Goal: Obtain resource: Download file/media

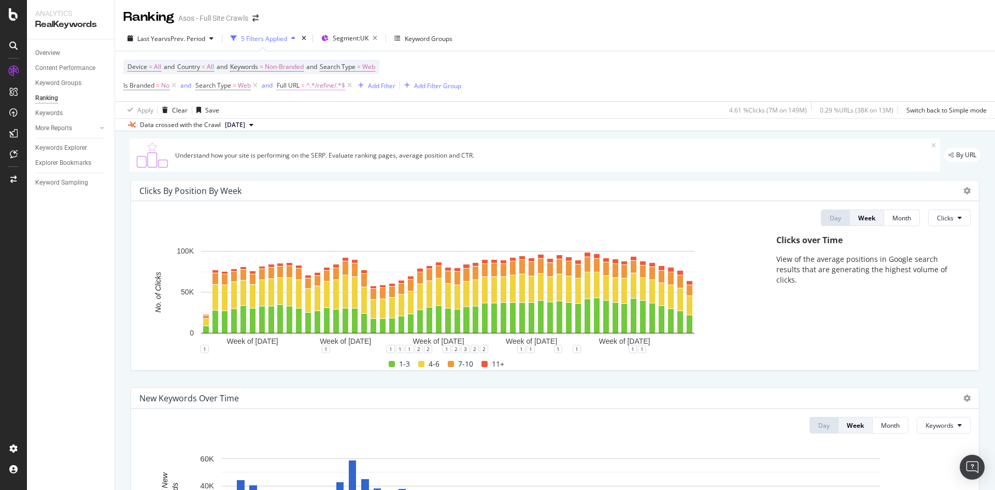
click at [328, 82] on span "^.*/refine/.*$" at bounding box center [325, 85] width 39 height 15
click at [314, 106] on div "Contains" at bounding box center [343, 110] width 114 height 17
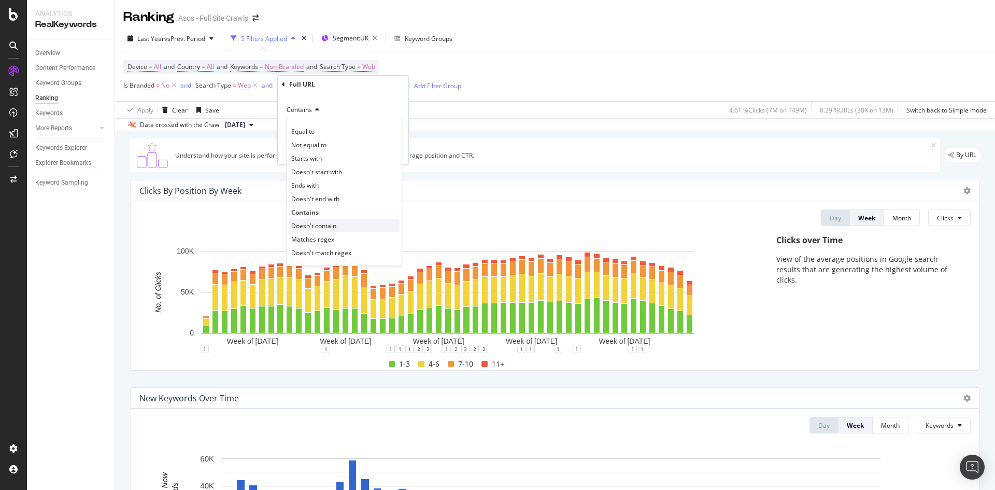
click at [332, 226] on span "Doesn't contain" at bounding box center [313, 225] width 45 height 9
click at [390, 148] on div "Apply" at bounding box center [392, 150] width 16 height 9
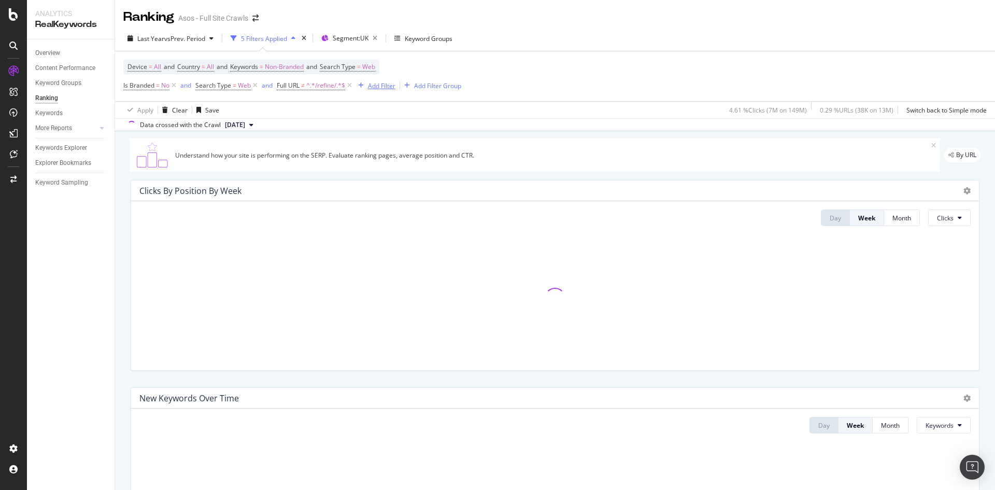
click at [389, 86] on div "Add Filter" at bounding box center [381, 85] width 27 height 9
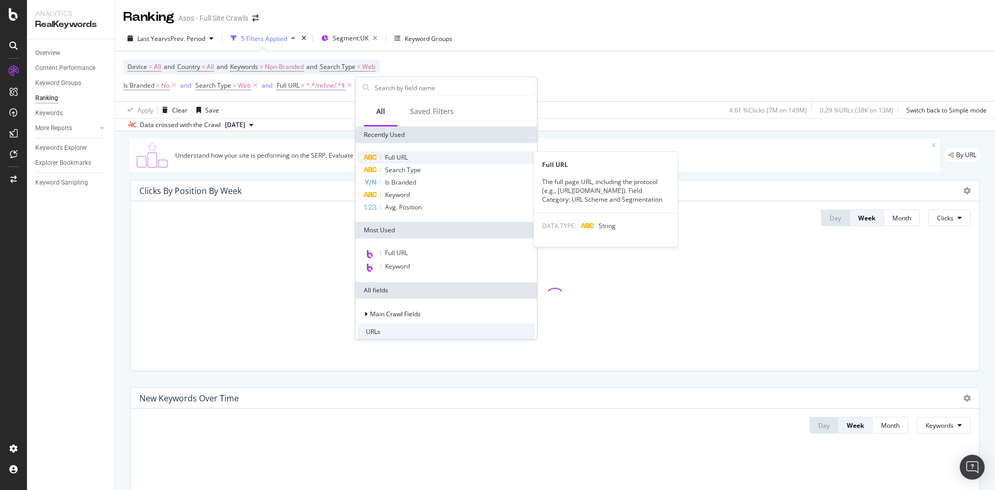
click at [409, 157] on div "Full URL" at bounding box center [446, 157] width 177 height 12
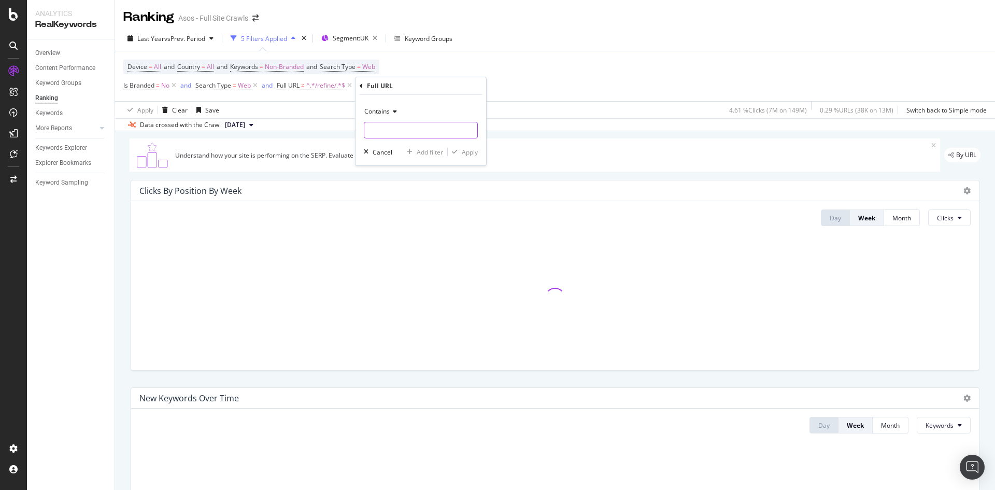
click at [403, 131] on input "text" at bounding box center [420, 130] width 113 height 17
type input "/cat/"
click at [476, 150] on div "Apply" at bounding box center [470, 152] width 16 height 9
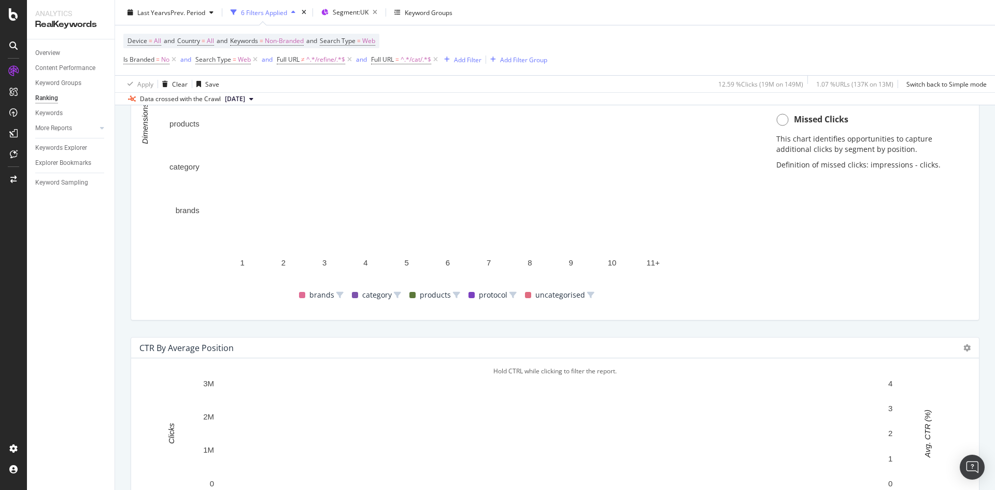
scroll to position [962, 0]
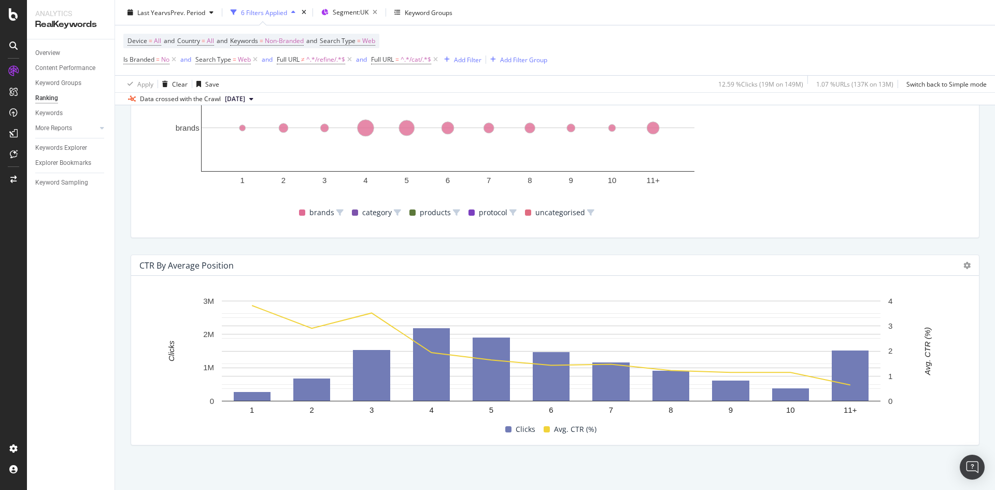
click at [964, 270] on div at bounding box center [967, 265] width 7 height 10
click at [964, 262] on icon at bounding box center [967, 265] width 7 height 7
click at [885, 272] on span "Export as CSV" at bounding box center [908, 275] width 78 height 9
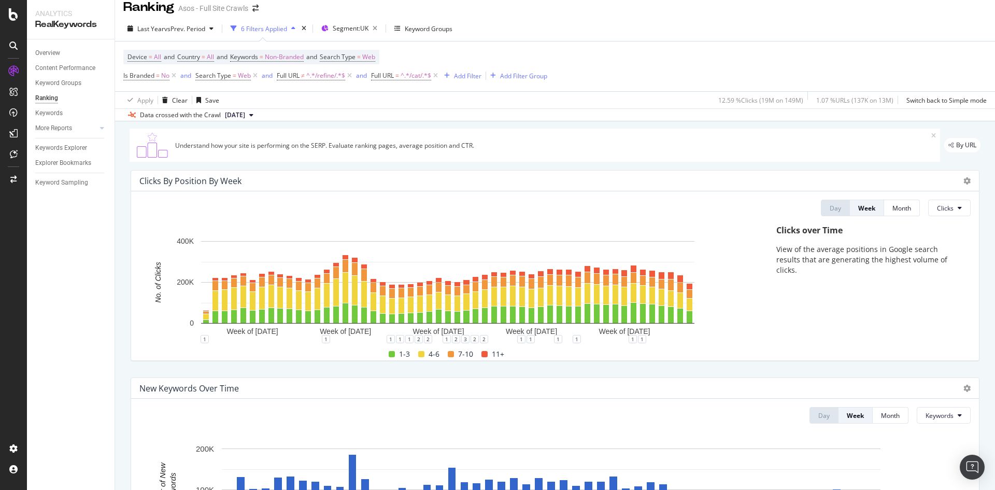
scroll to position [0, 0]
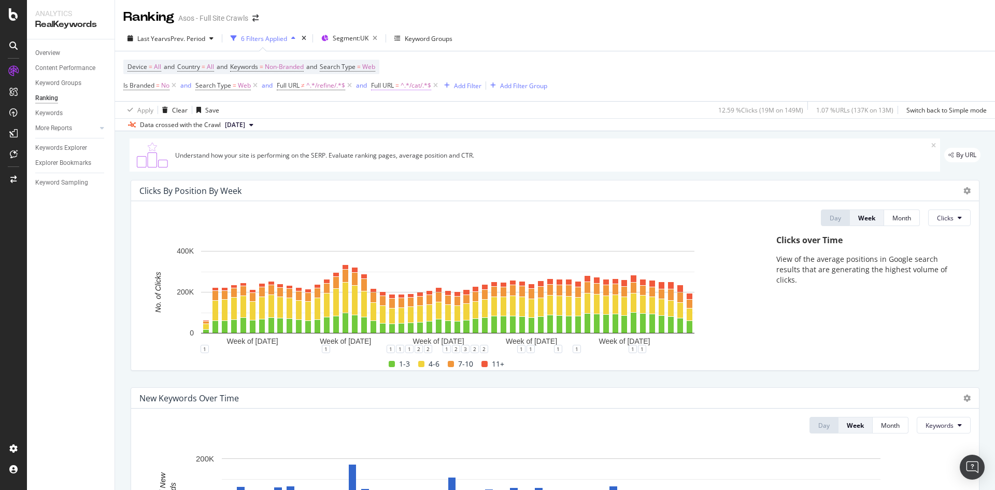
click at [401, 87] on span "Full URL = ^.*/cat/.*$" at bounding box center [401, 85] width 60 height 9
type input "fashion-feed"
drag, startPoint x: 487, startPoint y: 147, endPoint x: 357, endPoint y: 92, distance: 141.2
click at [486, 147] on div "Apply" at bounding box center [487, 150] width 16 height 9
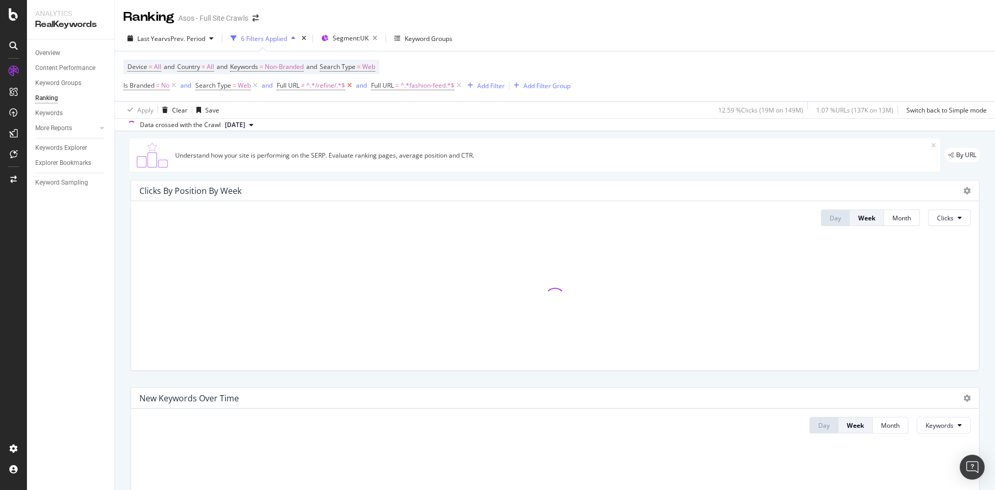
click at [352, 87] on icon at bounding box center [349, 85] width 9 height 10
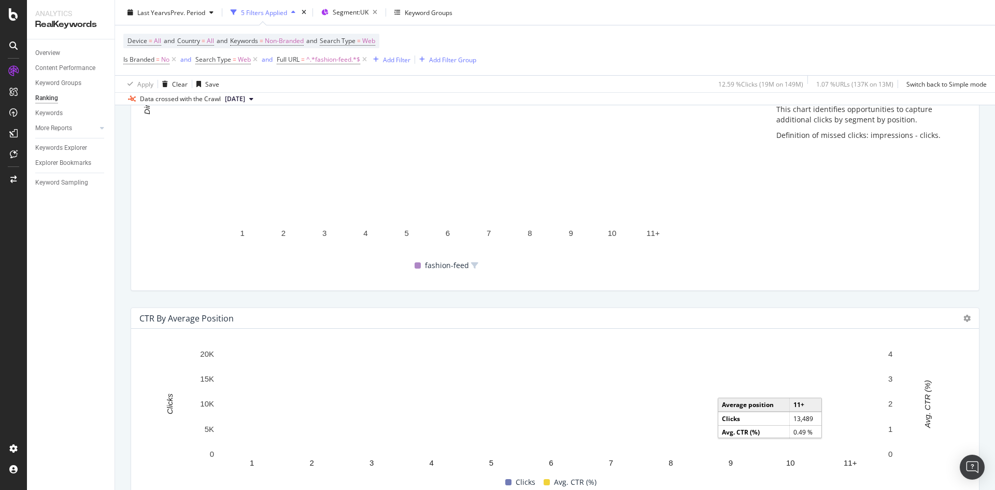
scroll to position [962, 0]
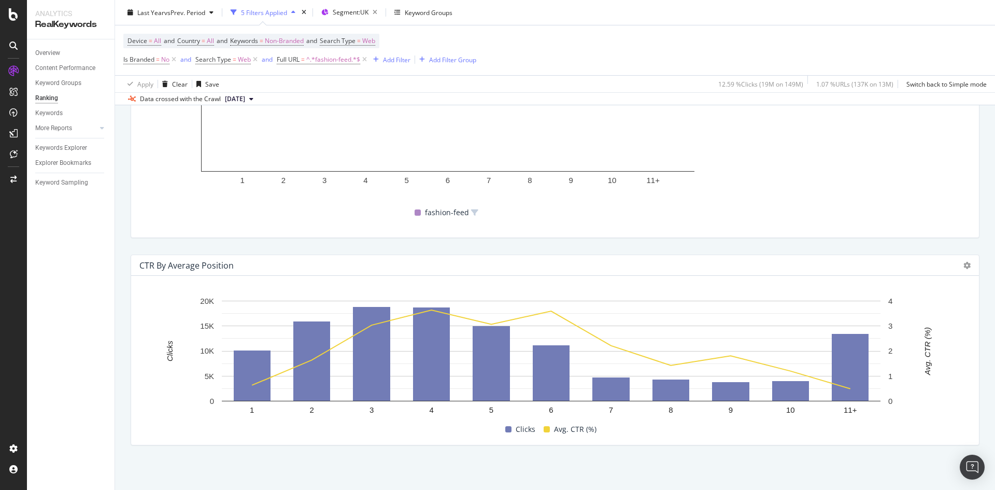
click at [963, 270] on div "CTR By Average Position" at bounding box center [555, 265] width 848 height 21
click at [964, 268] on icon at bounding box center [967, 265] width 7 height 7
click at [893, 270] on div "Export as CSV" at bounding box center [899, 274] width 111 height 15
